Goal: Task Accomplishment & Management: Use online tool/utility

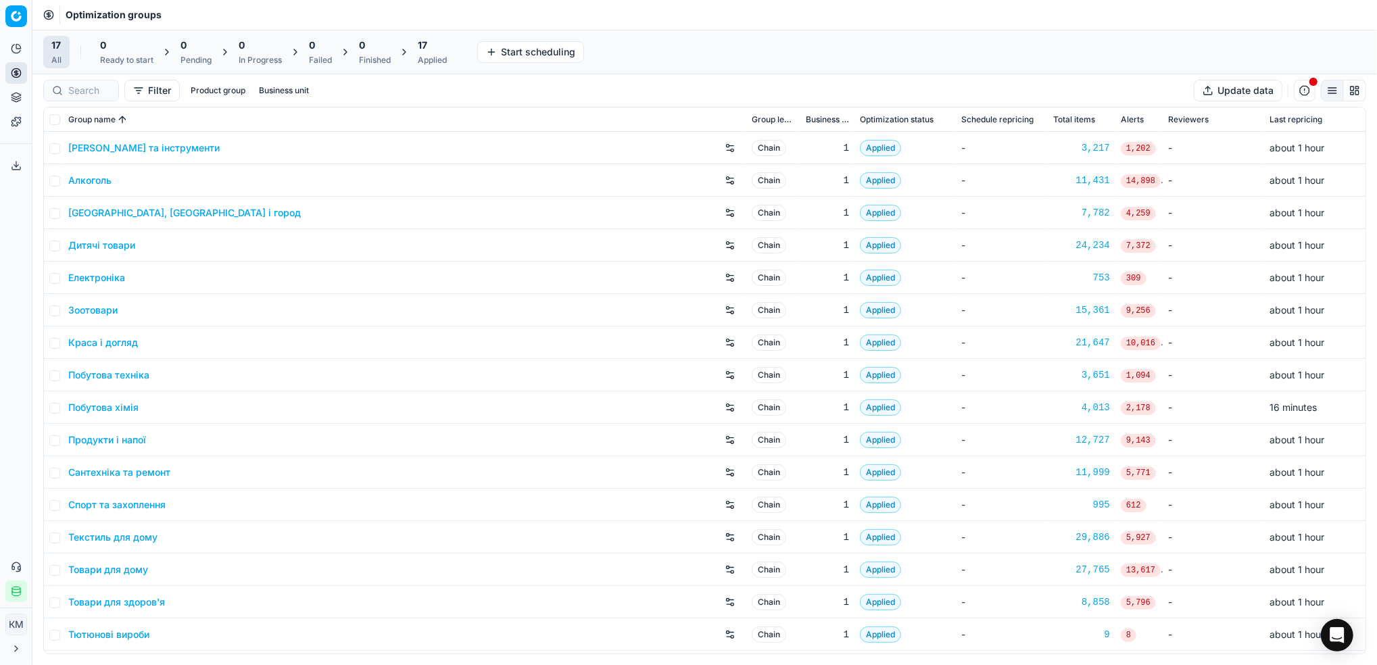
click at [105, 342] on link "Краса і догляд" at bounding box center [103, 343] width 70 height 14
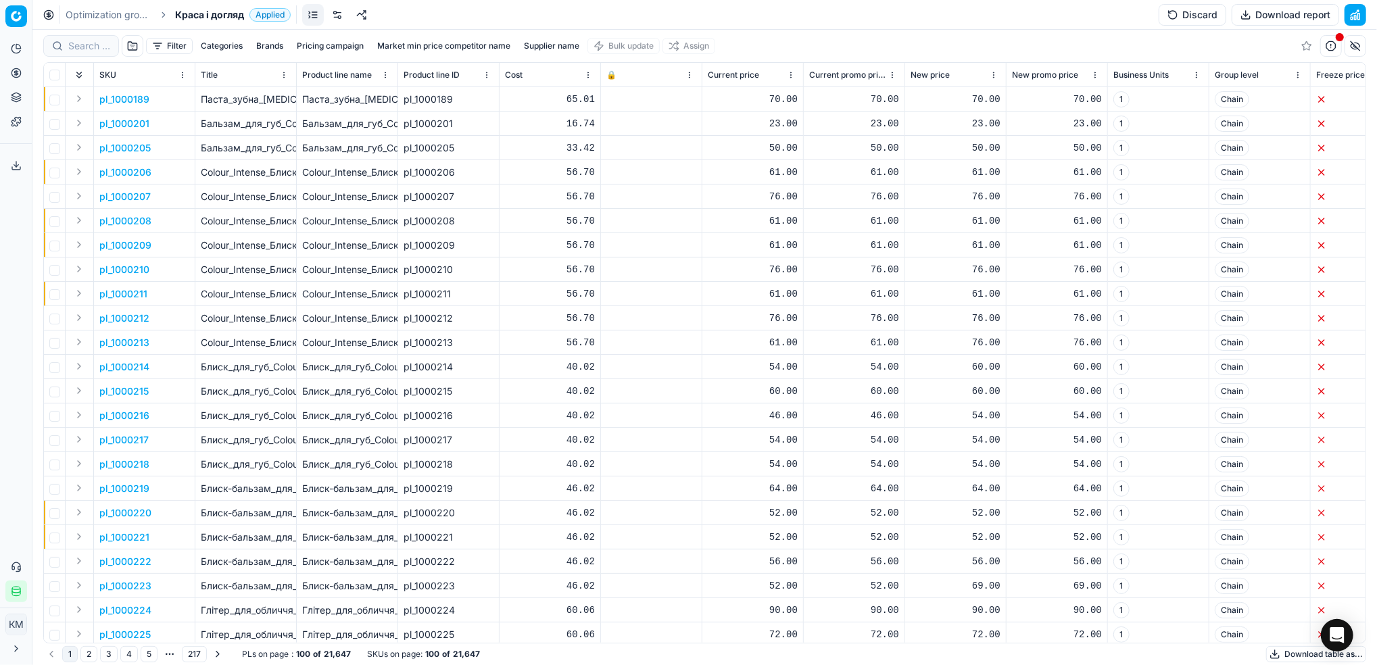
click at [559, 42] on button "Supplier name" at bounding box center [552, 46] width 66 height 16
click at [569, 99] on input at bounding box center [552, 95] width 147 height 20
type input "інфарма"
click at [612, 210] on button "Apply" at bounding box center [616, 207] width 33 height 16
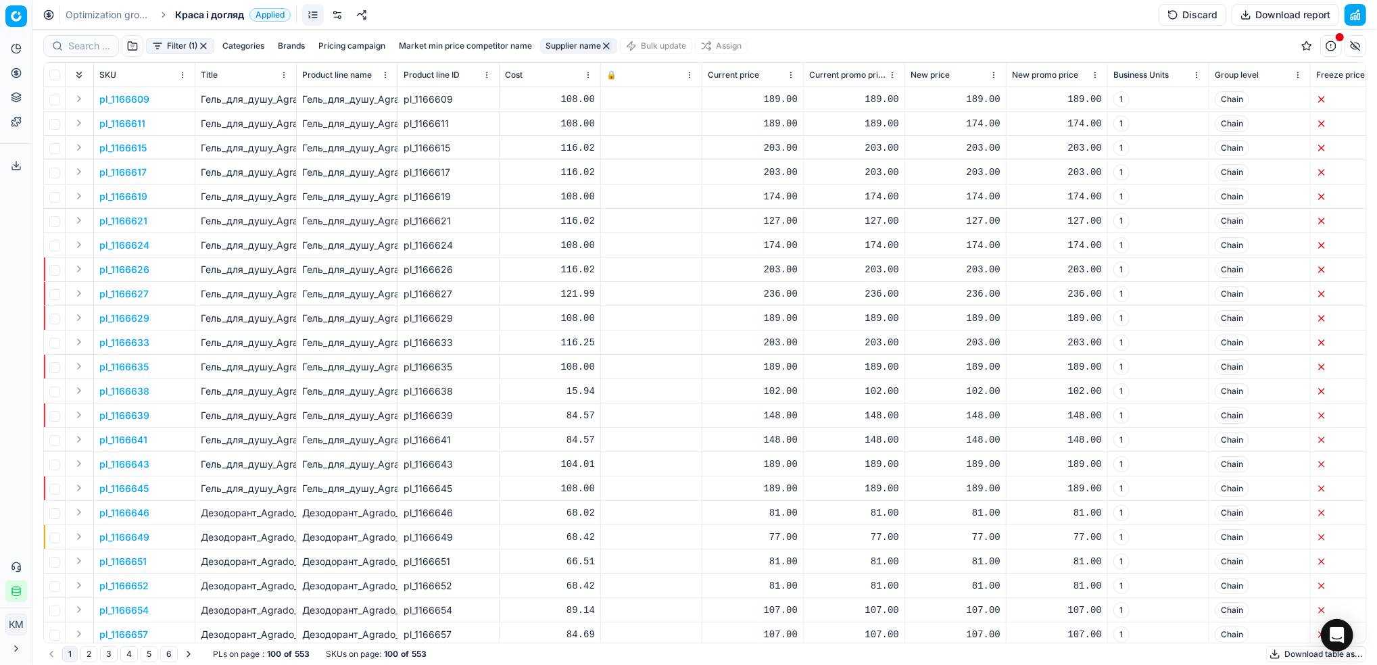
click at [1289, 650] on button "Download table as..." at bounding box center [1317, 654] width 100 height 16
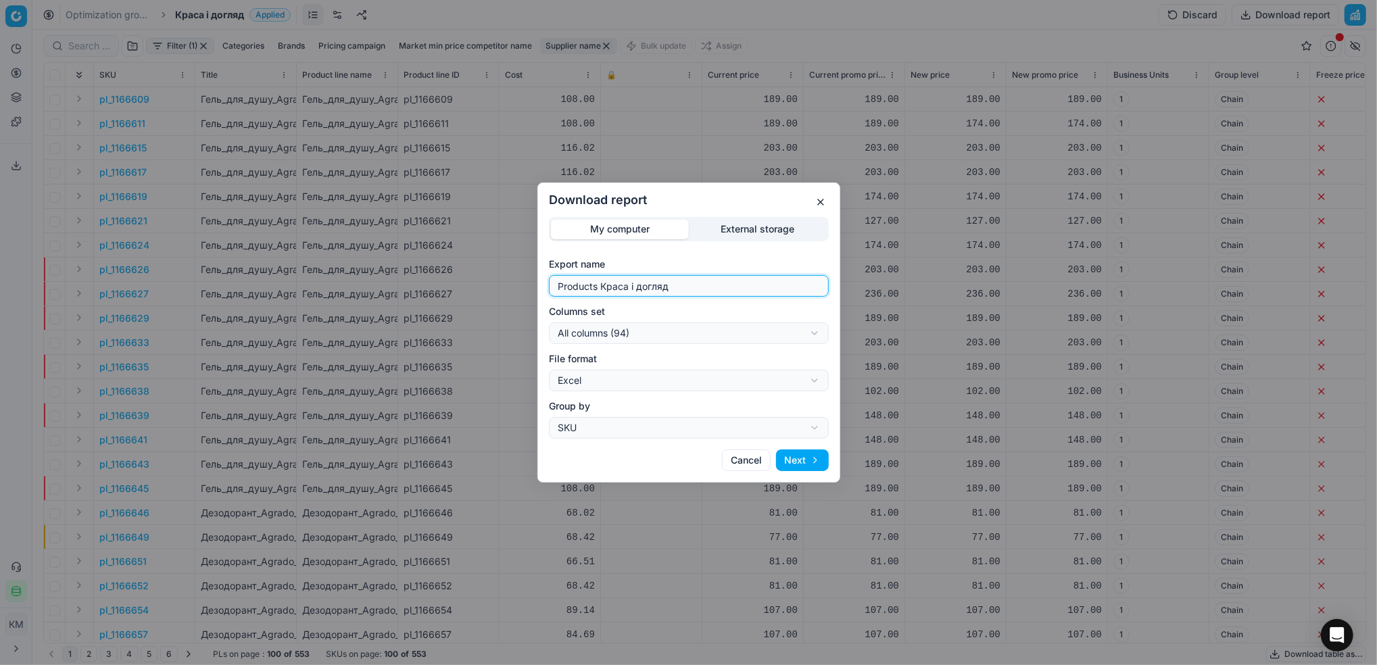
click at [413, 265] on div "Download report My computer External storage Export name Products Краса і догля…" at bounding box center [688, 332] width 1377 height 665
type input "інфарма"
click at [812, 454] on button "Next" at bounding box center [802, 461] width 53 height 22
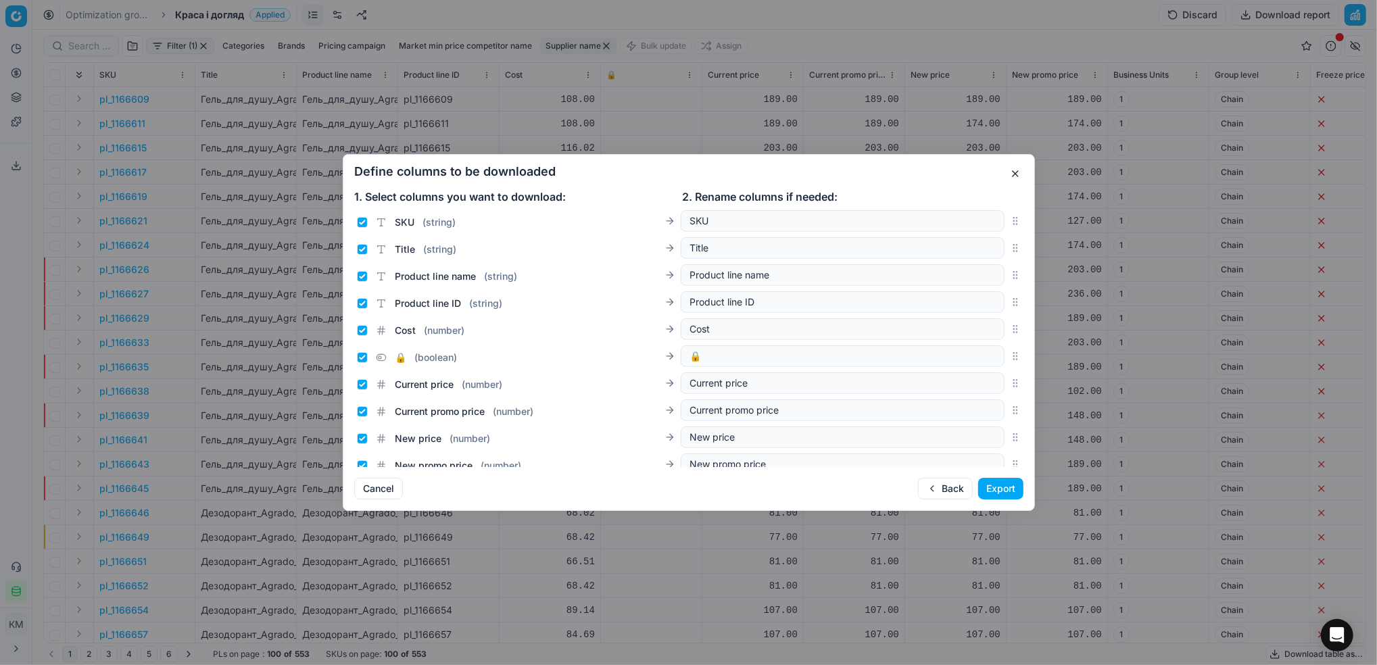
click at [997, 492] on button "Export" at bounding box center [1000, 489] width 45 height 22
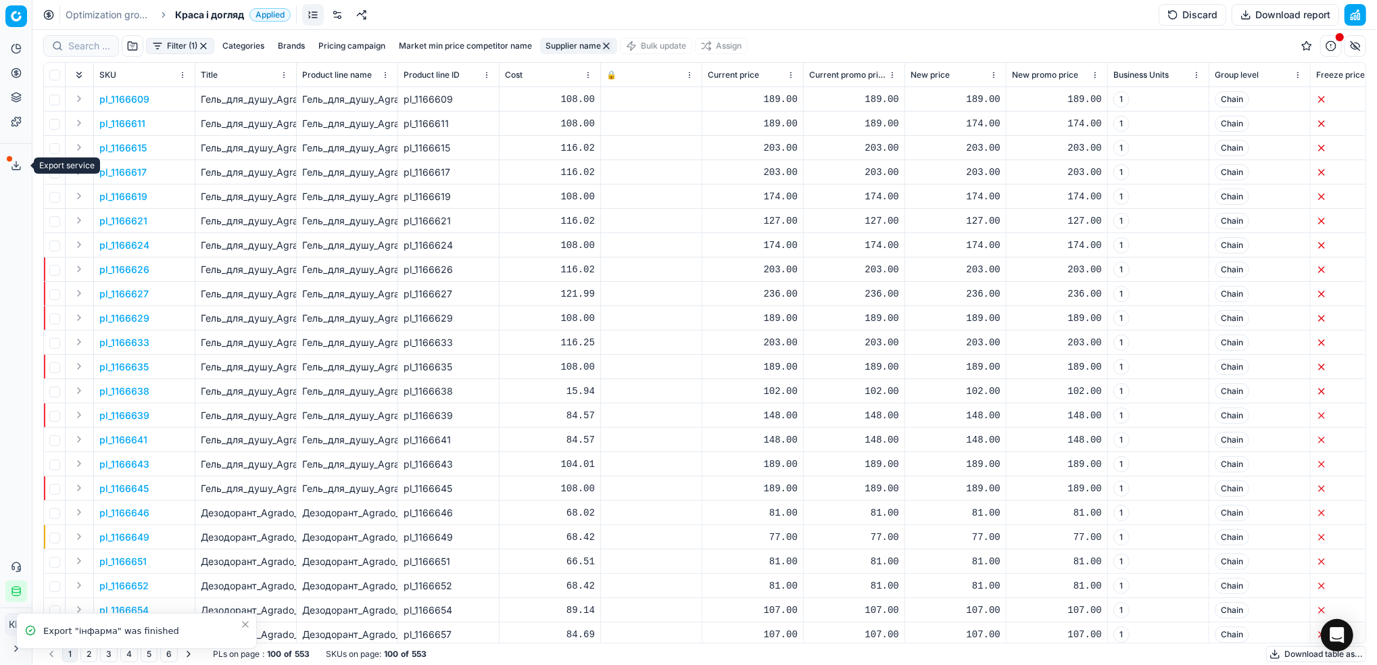
click at [14, 169] on icon at bounding box center [16, 165] width 11 height 11
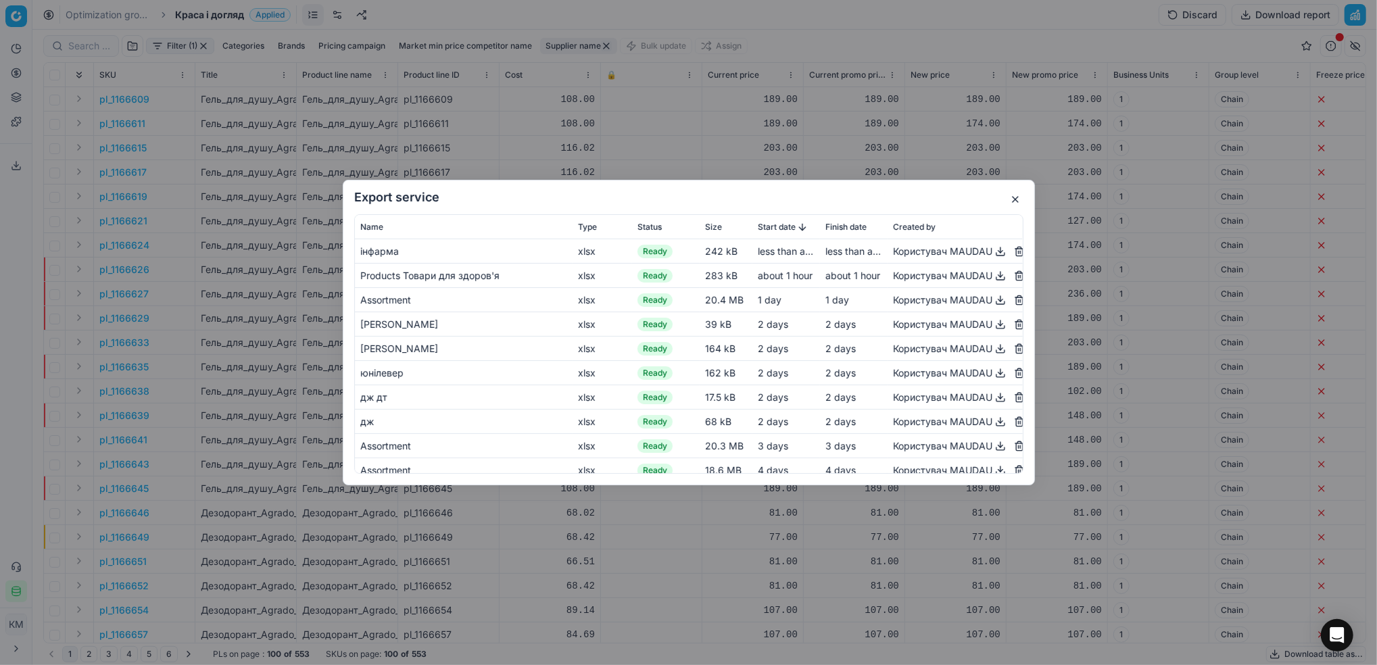
click at [993, 250] on button "button" at bounding box center [1001, 251] width 16 height 16
click at [1017, 204] on button "button" at bounding box center [1016, 199] width 16 height 16
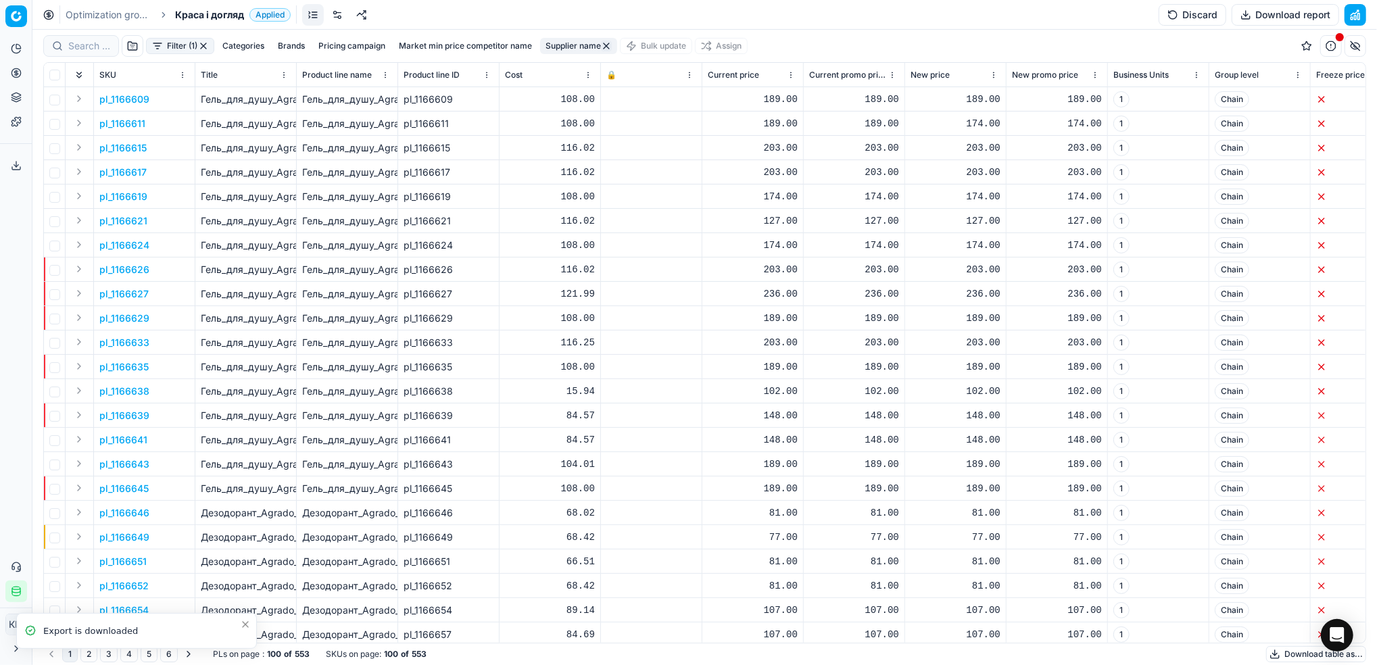
click at [12, 169] on icon at bounding box center [16, 168] width 8 height 3
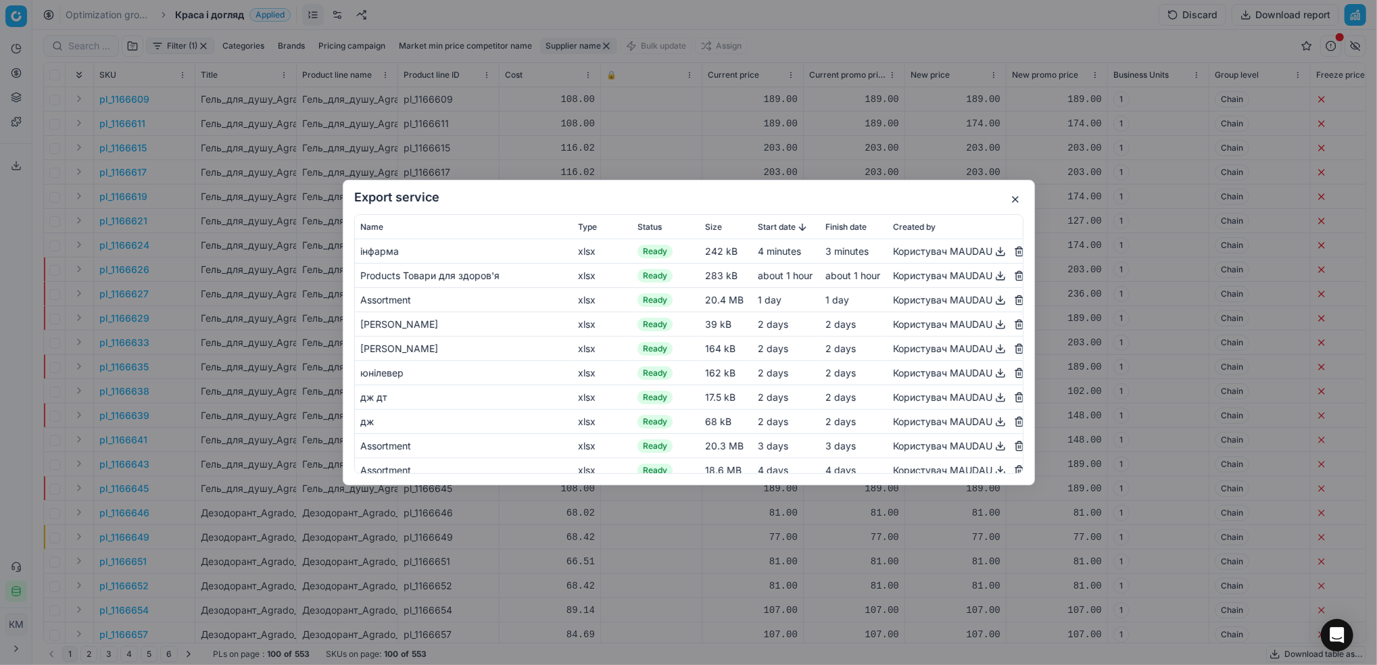
click at [993, 252] on button "button" at bounding box center [1001, 251] width 16 height 16
click at [1018, 195] on button "button" at bounding box center [1016, 199] width 16 height 16
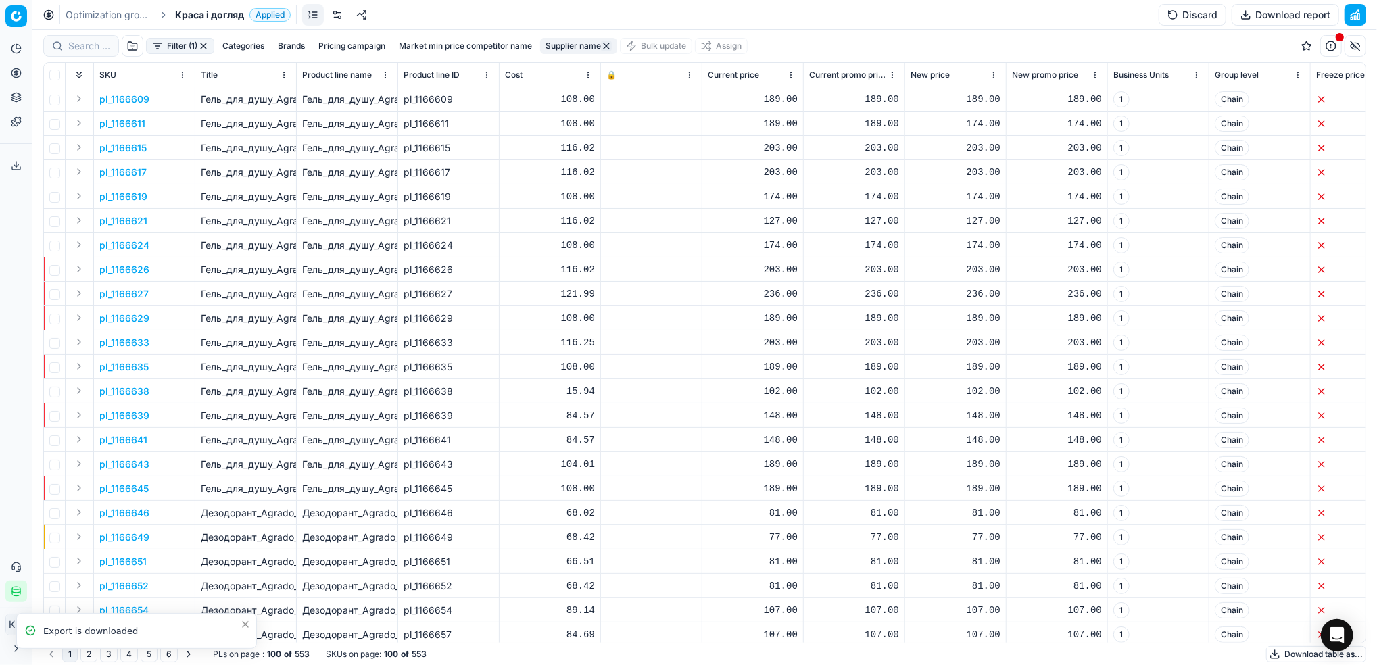
click at [575, 45] on button "Supplier name" at bounding box center [578, 46] width 77 height 16
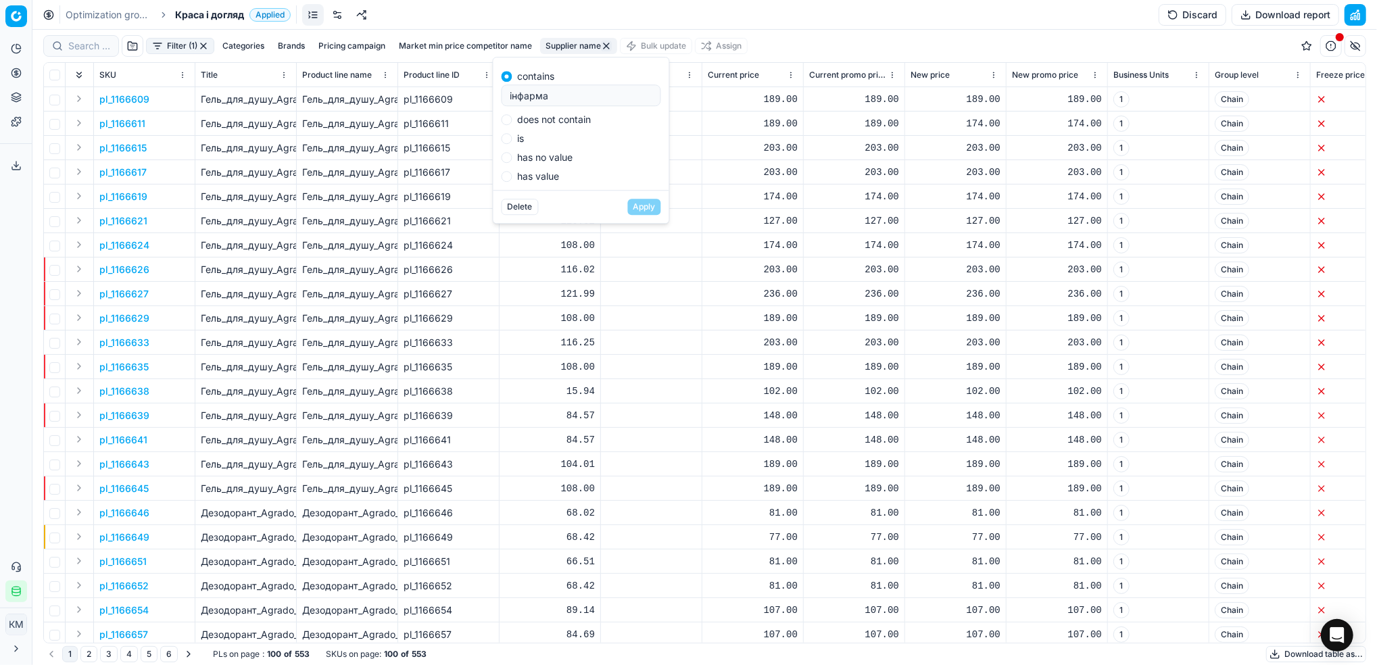
drag, startPoint x: 529, startPoint y: 93, endPoint x: 464, endPoint y: 85, distance: 65.4
click at [464, 85] on body "Pricing platform Analytics Pricing Product portfolio Templates Export service 7…" at bounding box center [688, 332] width 1377 height 665
drag, startPoint x: 548, startPoint y: 99, endPoint x: 478, endPoint y: 90, distance: 71.0
click at [478, 90] on body "Pricing platform Analytics Pricing Product portfolio Templates Export service 7…" at bounding box center [688, 332] width 1377 height 665
drag, startPoint x: 559, startPoint y: 99, endPoint x: 492, endPoint y: 92, distance: 66.6
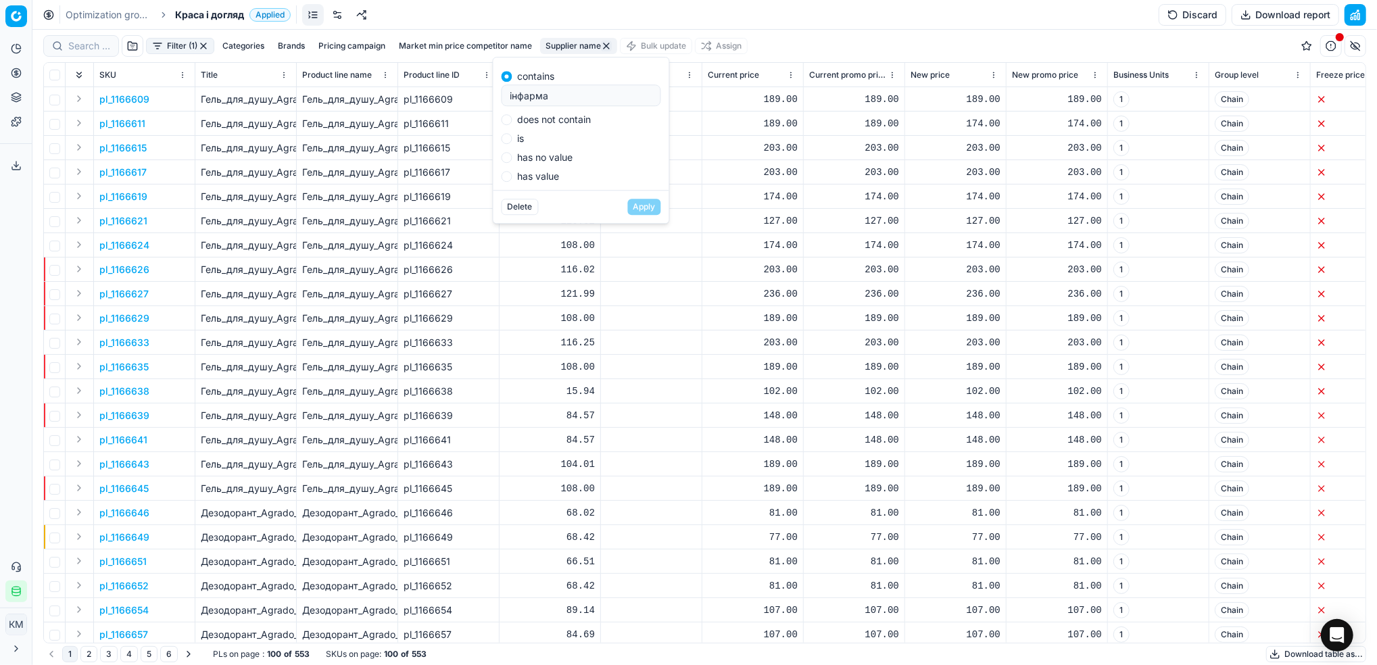
click at [493, 92] on div "contains інфарма does not contain is has no value has value Delete Apply" at bounding box center [581, 140] width 177 height 167
type input "бьюті-проф"
click at [628, 199] on button "Apply" at bounding box center [644, 207] width 33 height 16
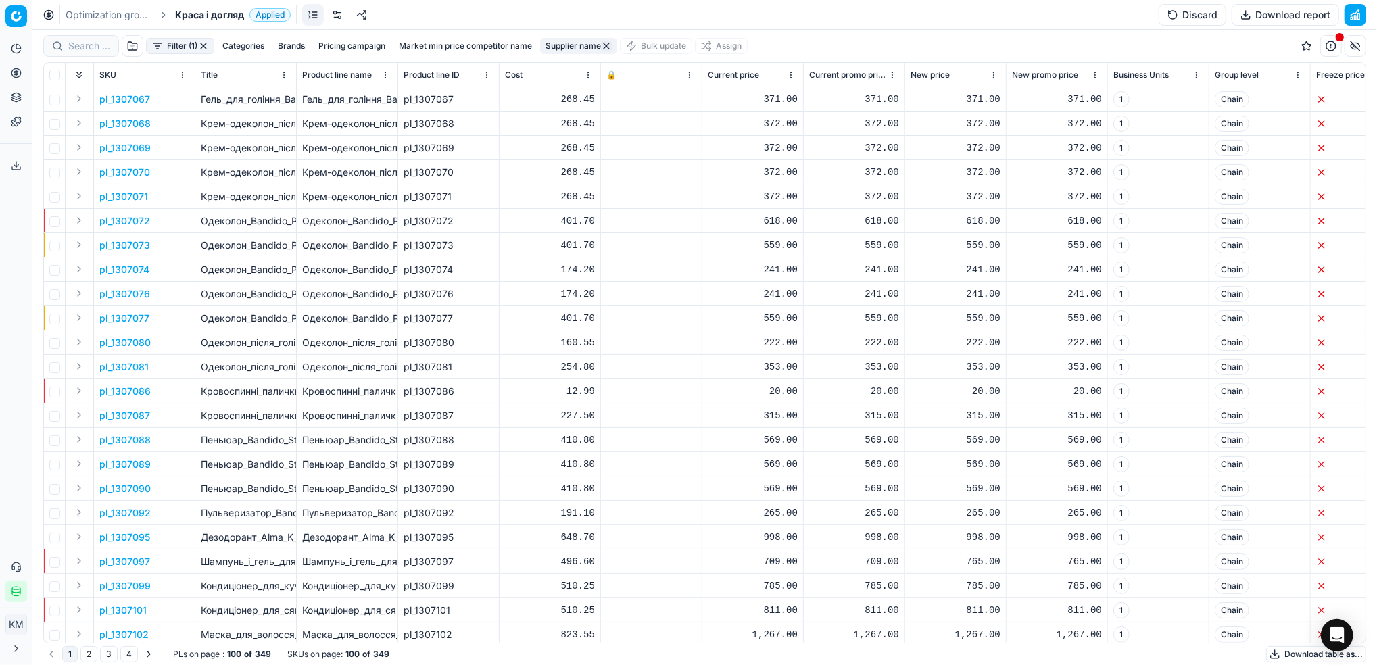
click at [1282, 651] on button "Download table as..." at bounding box center [1317, 654] width 100 height 16
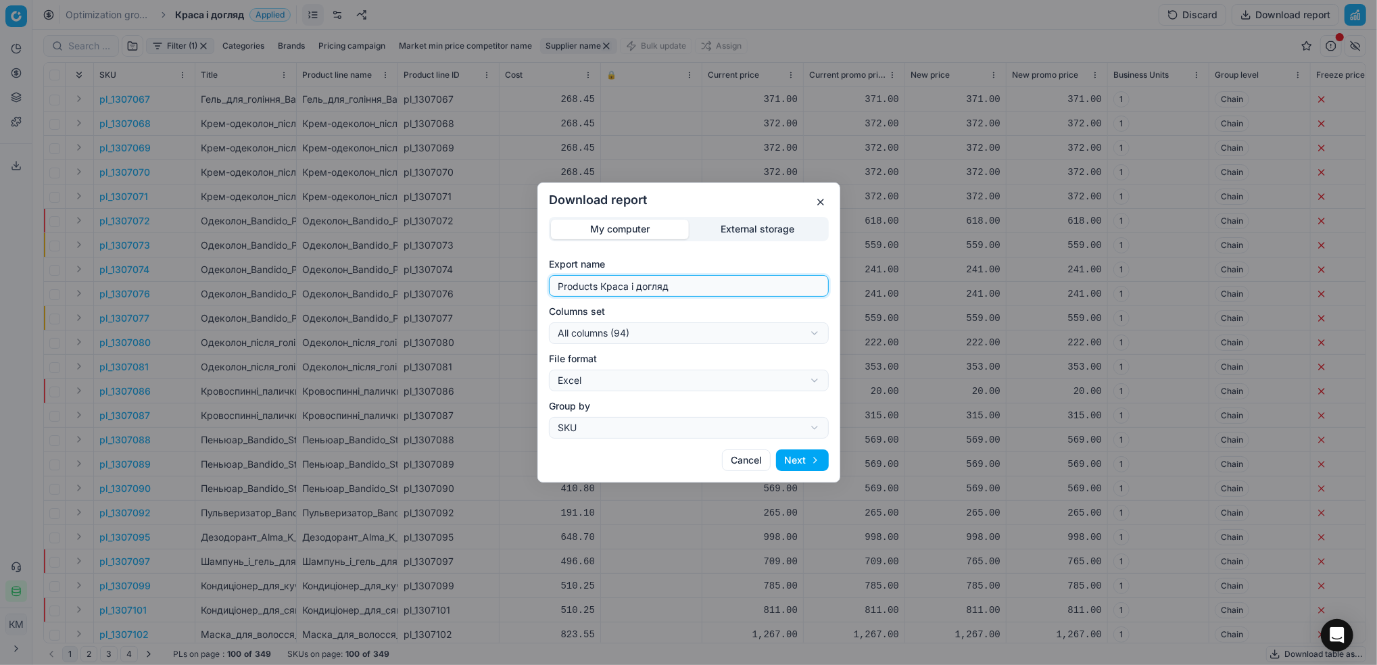
drag, startPoint x: 730, startPoint y: 283, endPoint x: 483, endPoint y: 274, distance: 247.0
click at [483, 274] on div "Download report My computer External storage Export name Products Краса і догля…" at bounding box center [688, 332] width 1377 height 665
type input "бьюті-проф"
click at [817, 460] on button "Next" at bounding box center [802, 461] width 53 height 22
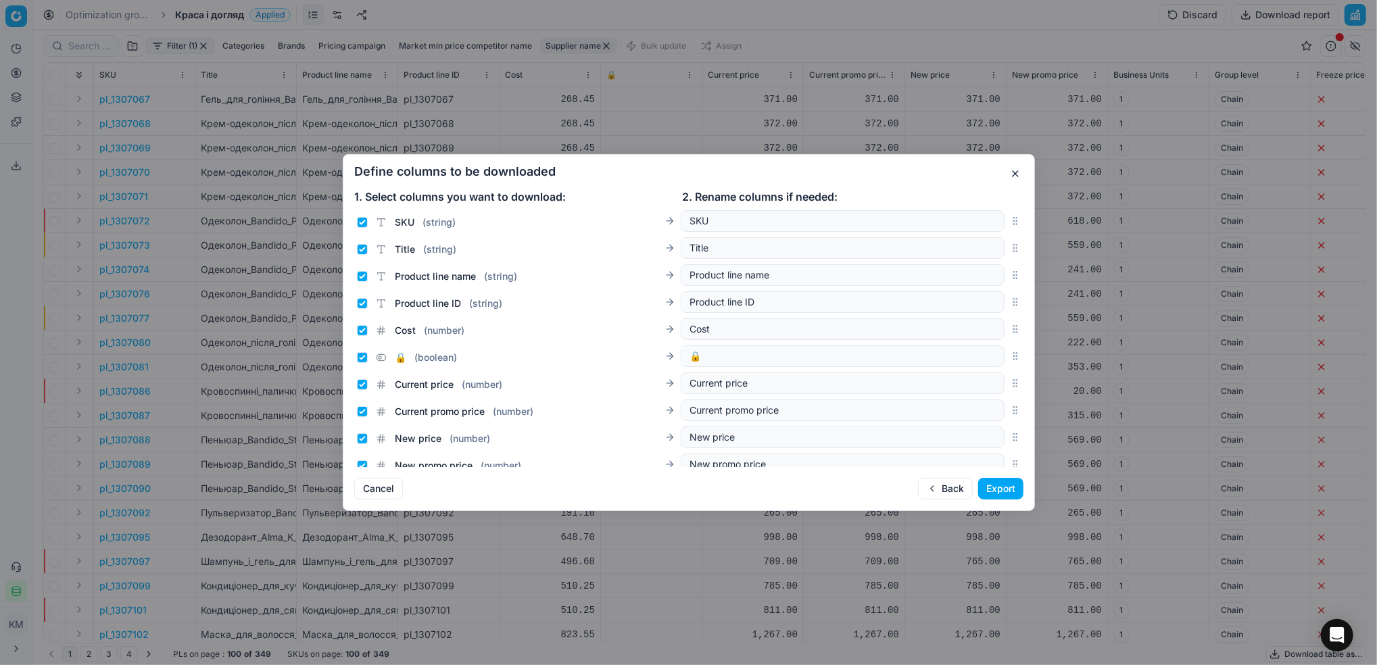
click at [991, 487] on button "Export" at bounding box center [1000, 489] width 45 height 22
